Goal: Task Accomplishment & Management: Manage account settings

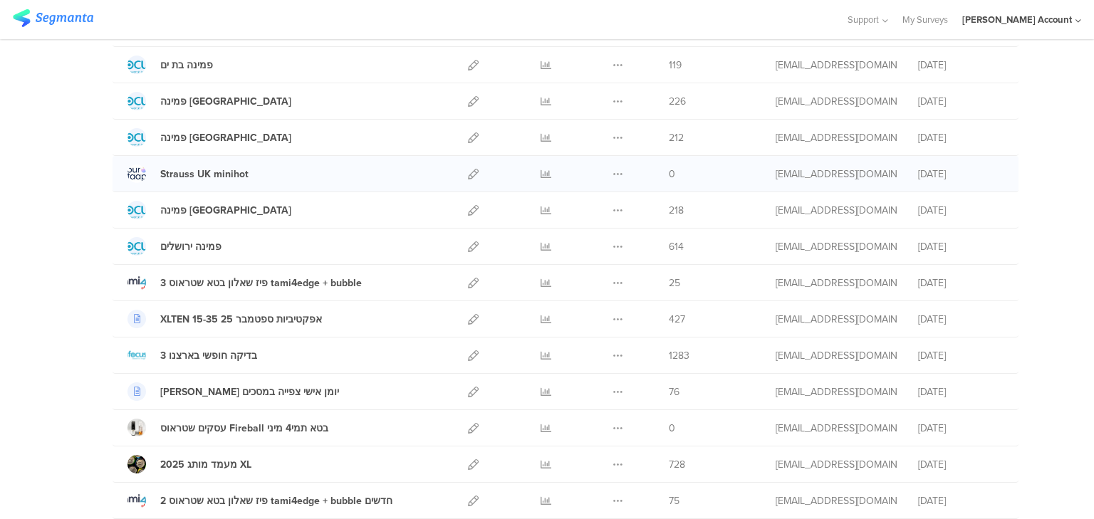
scroll to position [399, 0]
click at [469, 170] on icon at bounding box center [473, 172] width 11 height 11
click at [541, 167] on icon at bounding box center [546, 172] width 11 height 11
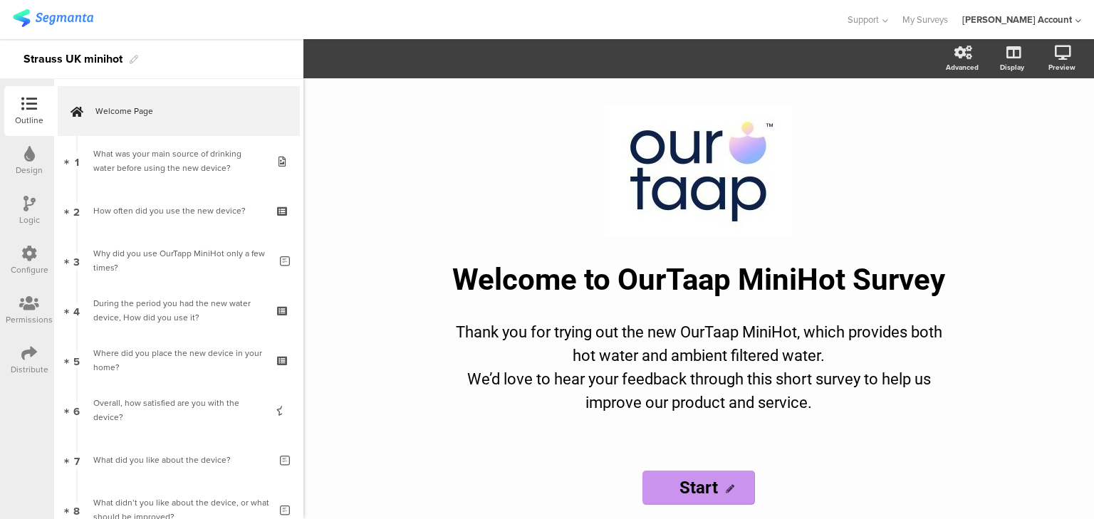
click at [25, 366] on div "Distribute" at bounding box center [30, 369] width 38 height 13
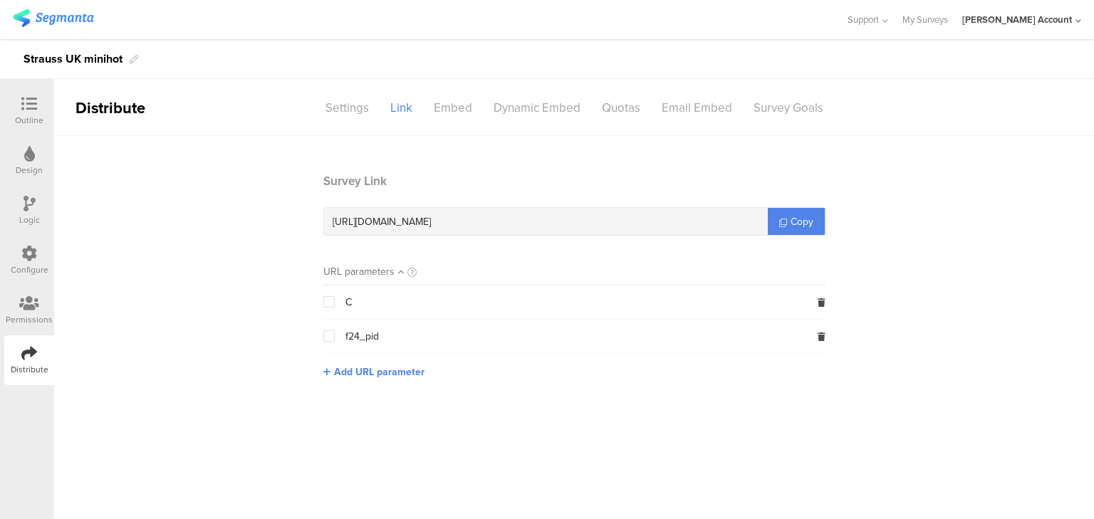
drag, startPoint x: 490, startPoint y: 220, endPoint x: 465, endPoint y: 220, distance: 25.6
click at [431, 220] on span "[URL][DOMAIN_NAME]" at bounding box center [382, 221] width 98 height 15
copy span "17cf5c"
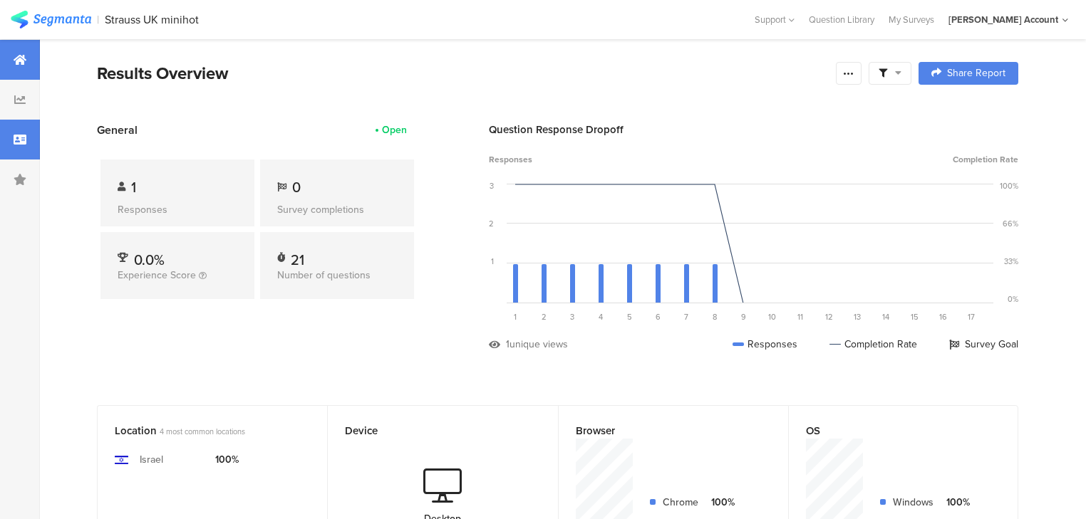
click at [19, 138] on icon at bounding box center [20, 139] width 13 height 11
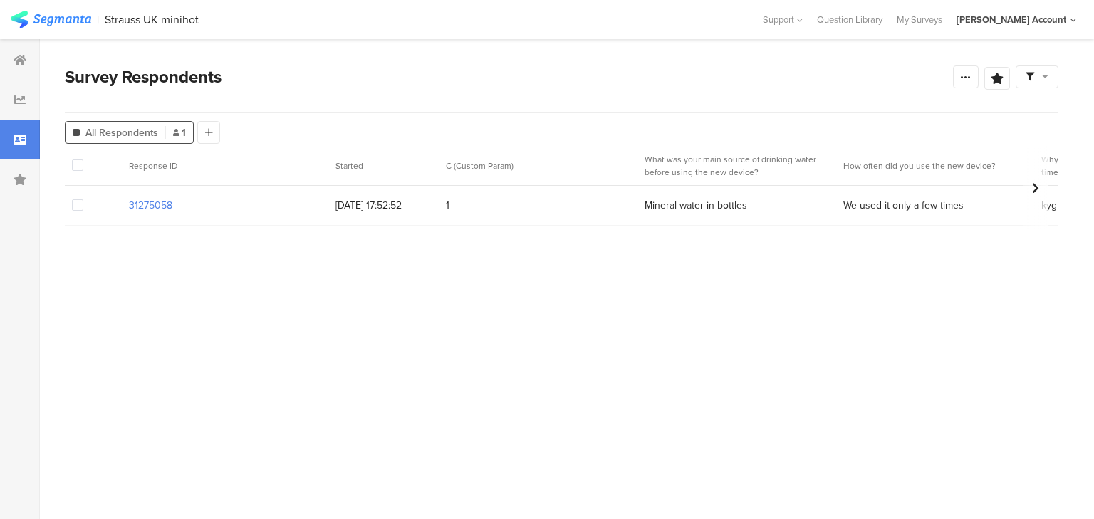
click at [73, 205] on span at bounding box center [77, 204] width 11 height 11
click at [83, 199] on input "checkbox" at bounding box center [83, 199] width 0 height 0
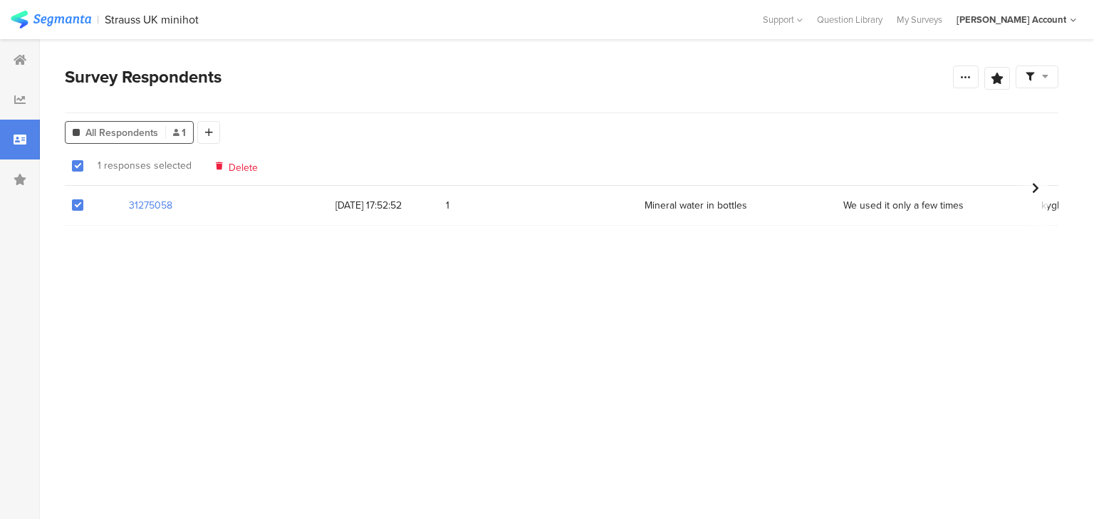
click at [237, 163] on span "Delete" at bounding box center [243, 165] width 29 height 11
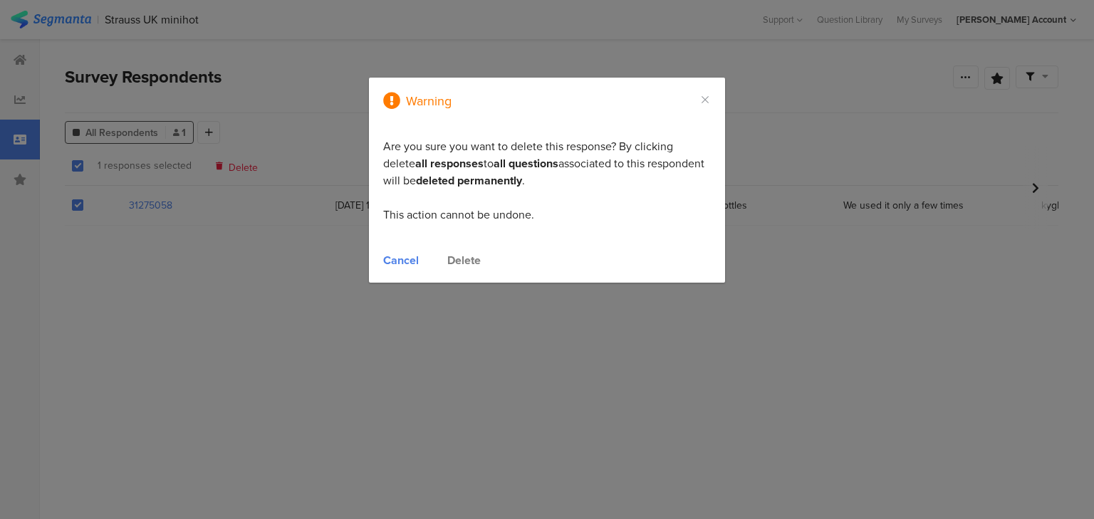
click at [462, 256] on div "Delete" at bounding box center [463, 260] width 33 height 16
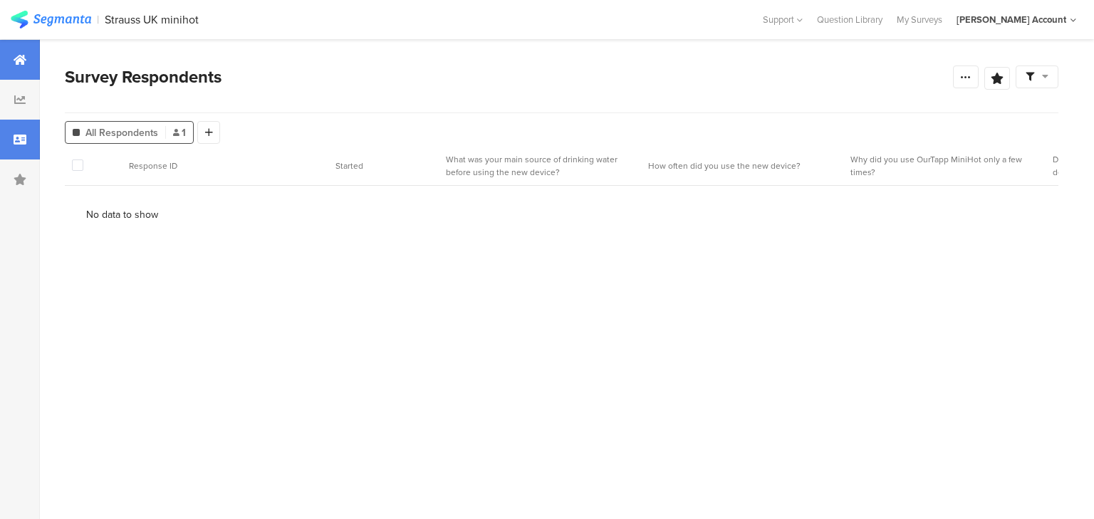
click at [23, 57] on icon at bounding box center [20, 59] width 13 height 11
